Goal: Task Accomplishment & Management: Manage account settings

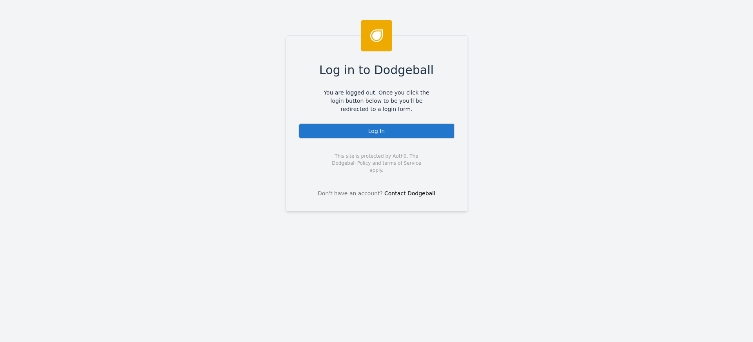
click at [361, 128] on div "Log In" at bounding box center [376, 131] width 156 height 16
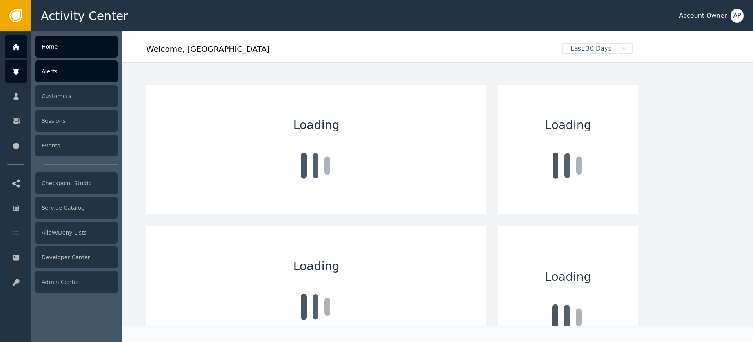
click at [18, 67] on icon at bounding box center [16, 71] width 8 height 9
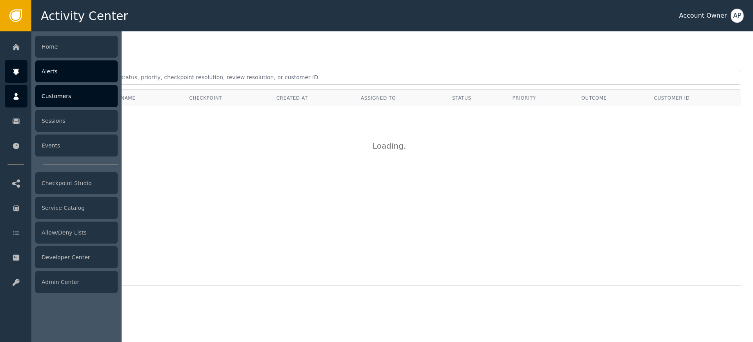
click at [19, 93] on icon at bounding box center [16, 96] width 8 height 9
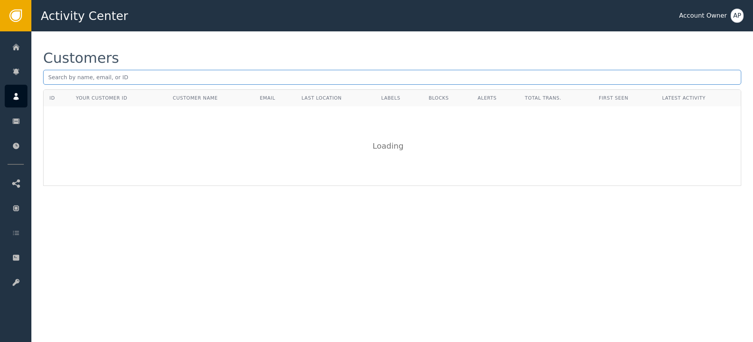
click at [95, 79] on input "text" at bounding box center [392, 77] width 698 height 15
paste input "[EMAIL_ADDRESS][DOMAIN_NAME]"
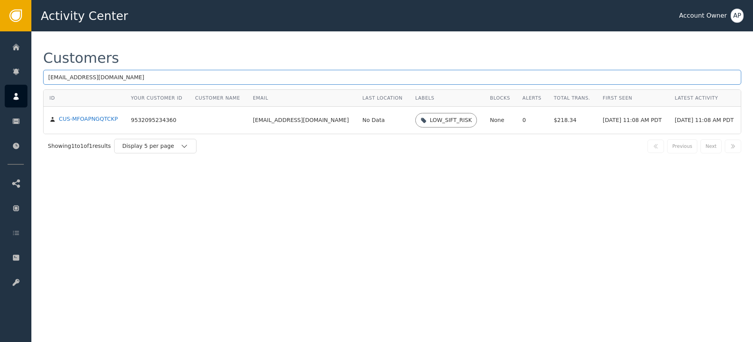
click at [295, 74] on input "[EMAIL_ADDRESS][DOMAIN_NAME]" at bounding box center [392, 77] width 698 height 15
paste input "ben@jhallcomplaw"
click at [136, 76] on input "[EMAIL_ADDRESS][DOMAIN_NAME]" at bounding box center [392, 77] width 698 height 15
drag, startPoint x: 253, startPoint y: 75, endPoint x: 250, endPoint y: 71, distance: 4.5
click at [251, 72] on input "[EMAIL_ADDRESS][DOMAIN_NAME]" at bounding box center [392, 77] width 698 height 15
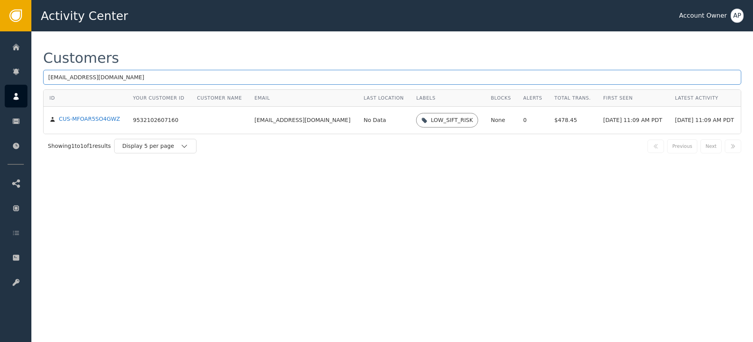
paste input "[EMAIL_ADDRESS]"
click at [182, 76] on input "[EMAIL_ADDRESS][DOMAIN_NAME]" at bounding box center [392, 77] width 698 height 15
paste input "[PERSON_NAME]"
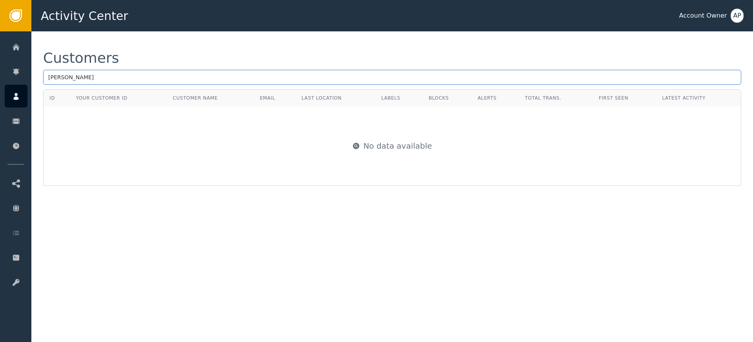
click at [225, 82] on input "[PERSON_NAME]" at bounding box center [392, 77] width 698 height 15
paste input "@[DOMAIN_NAME]"
type input "[PERSON_NAME][EMAIL_ADDRESS][DOMAIN_NAME]"
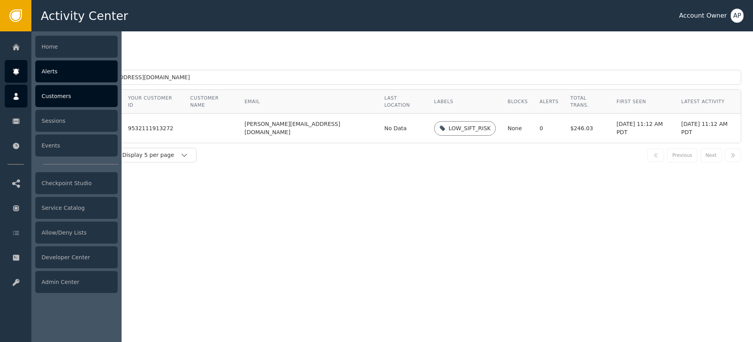
click at [20, 71] on div at bounding box center [16, 71] width 23 height 23
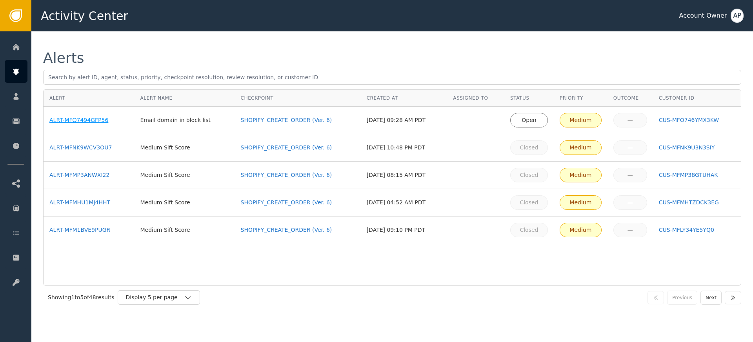
click at [97, 121] on div "ALRT-MFO7494GFP56" at bounding box center [88, 120] width 79 height 8
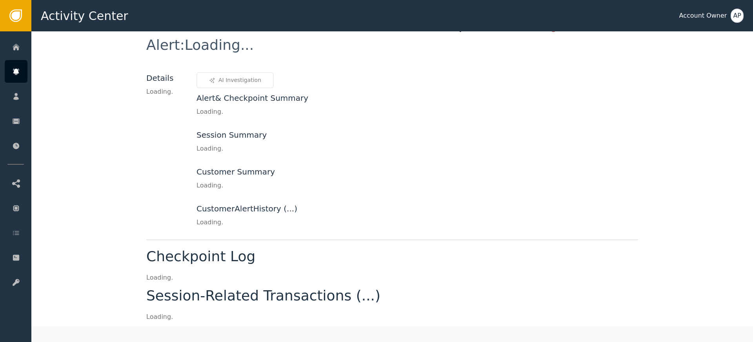
scroll to position [28, 0]
